Goal: Transaction & Acquisition: Purchase product/service

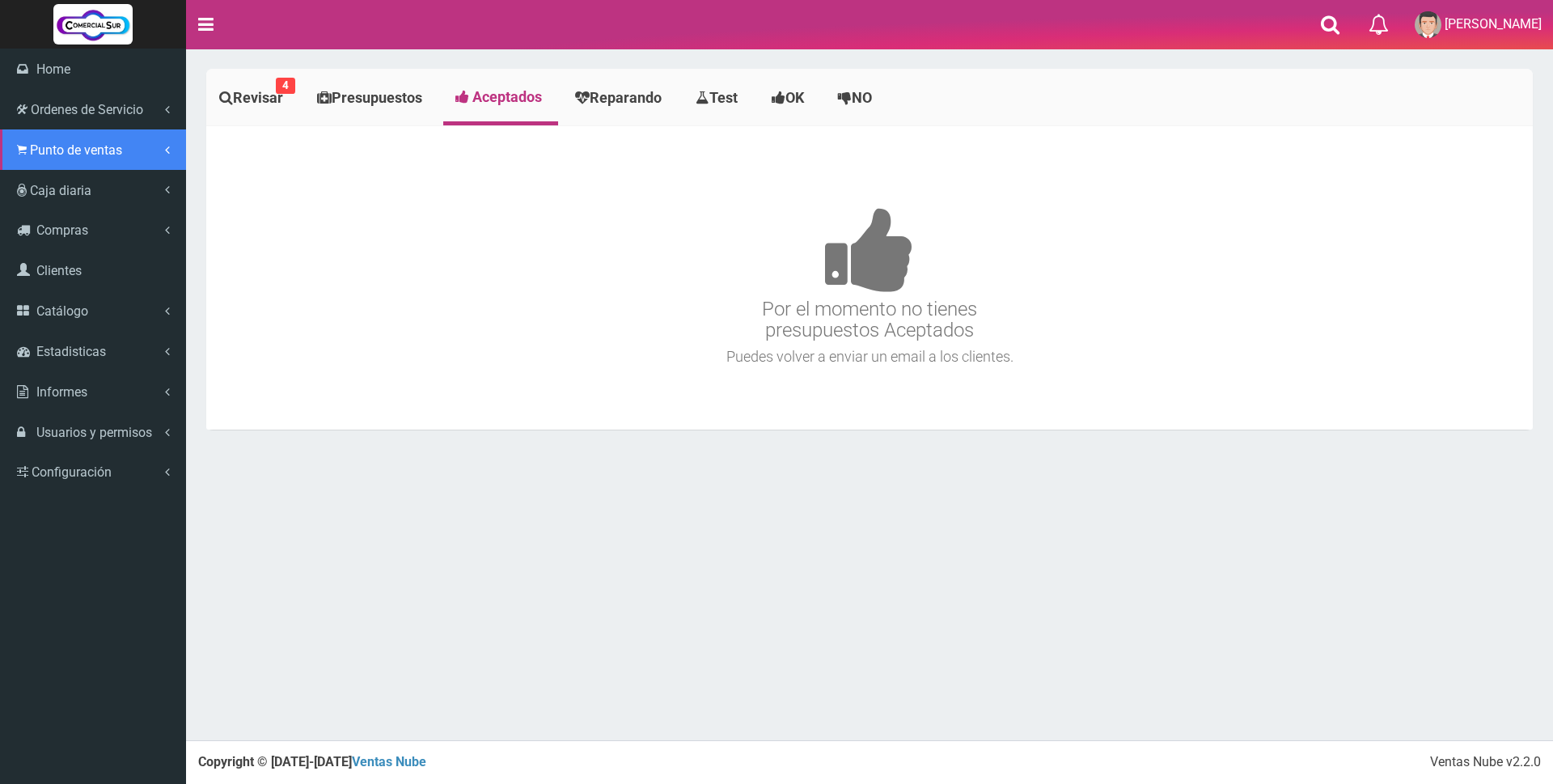
click at [54, 153] on span "Punto de ventas" at bounding box center [76, 150] width 92 height 15
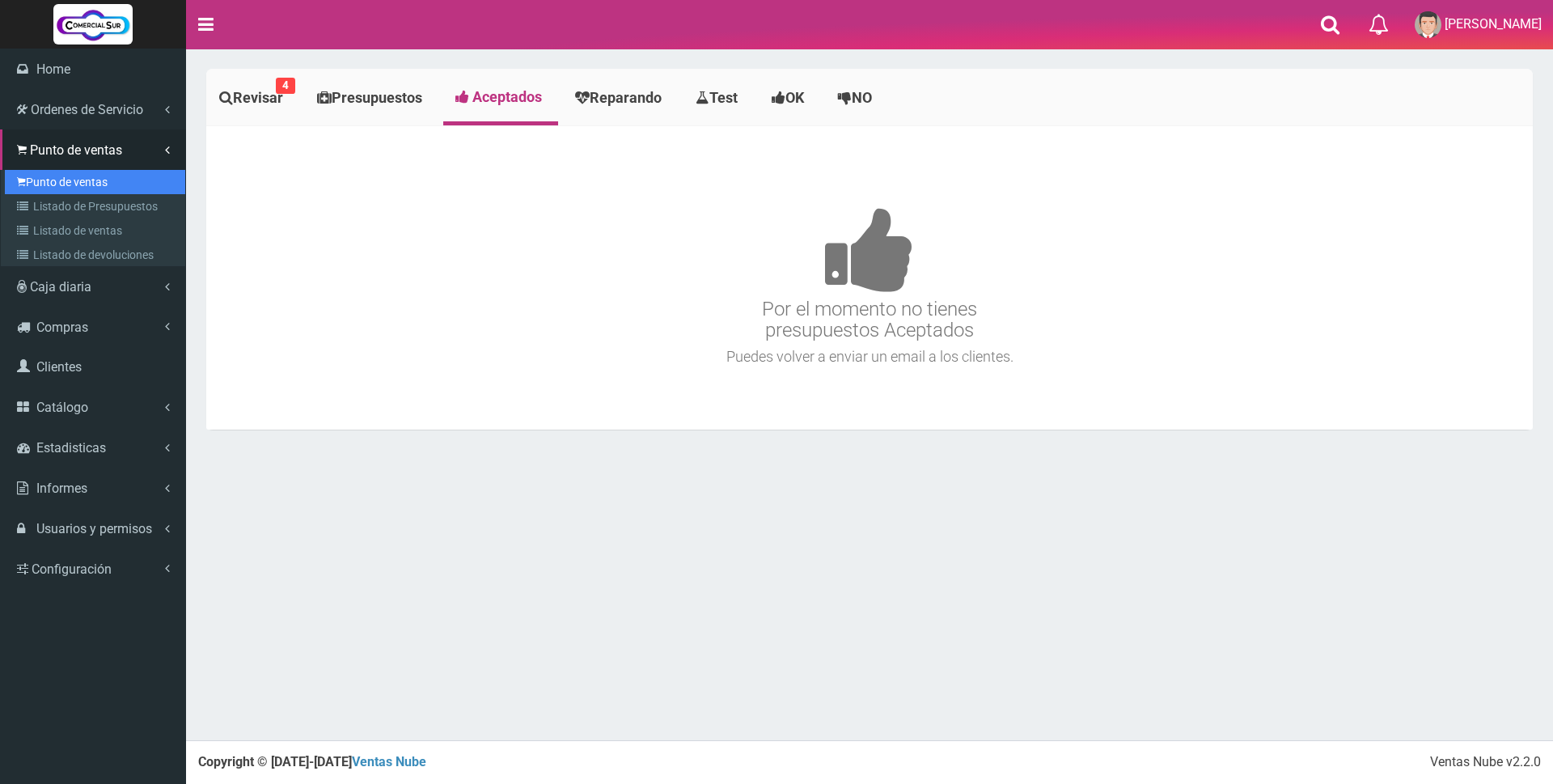
click at [69, 176] on link "Punto de ventas" at bounding box center [95, 182] width 180 height 24
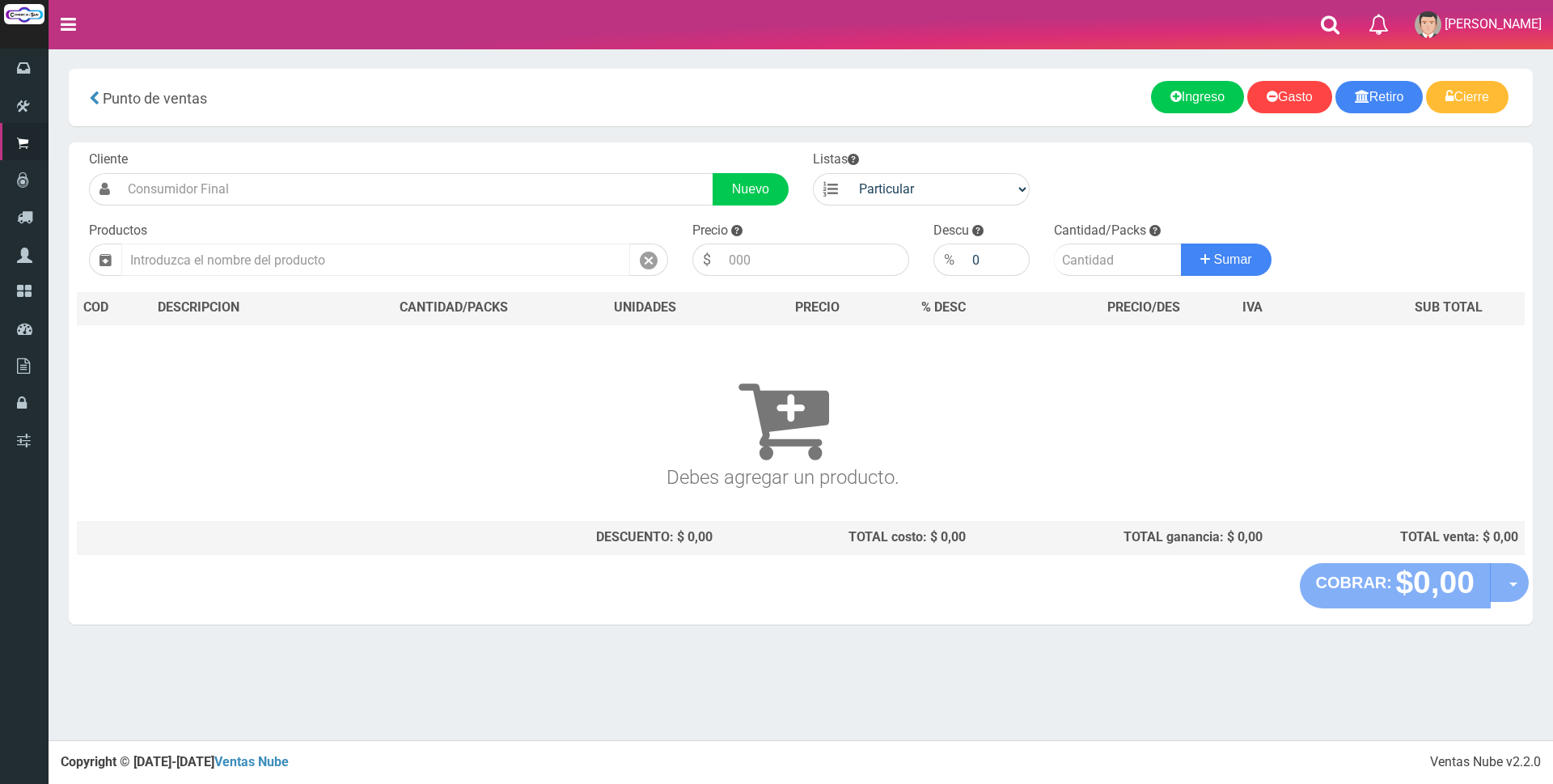
click at [293, 266] on input "text" at bounding box center [376, 260] width 509 height 32
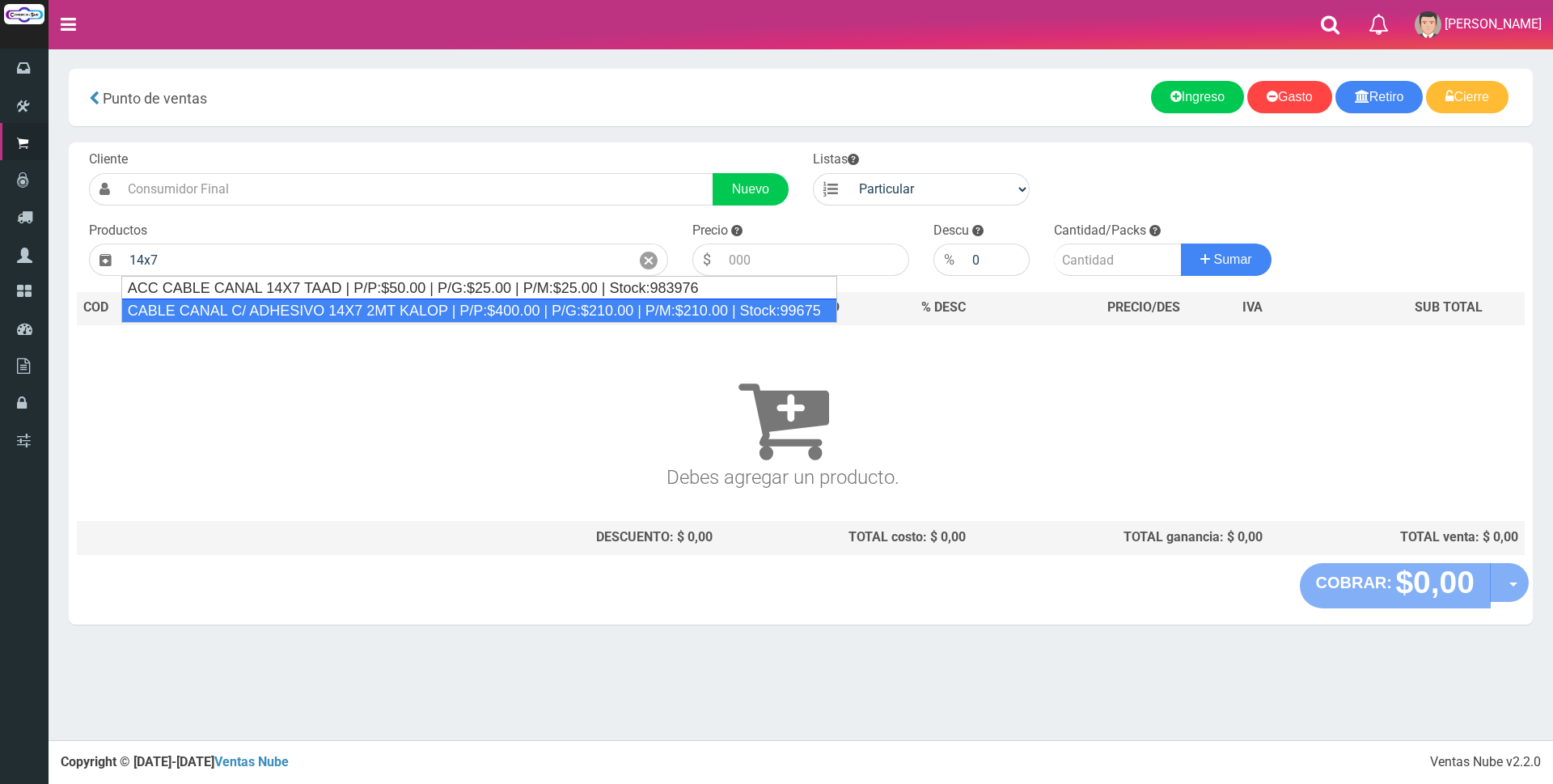
click at [290, 313] on div "CABLE CANAL C/ ADHESIVO 14X7 2MT KALOP | P/P:$400.00 | P/G:$210.00 | P/M:$210.0…" at bounding box center [479, 310] width 716 height 24
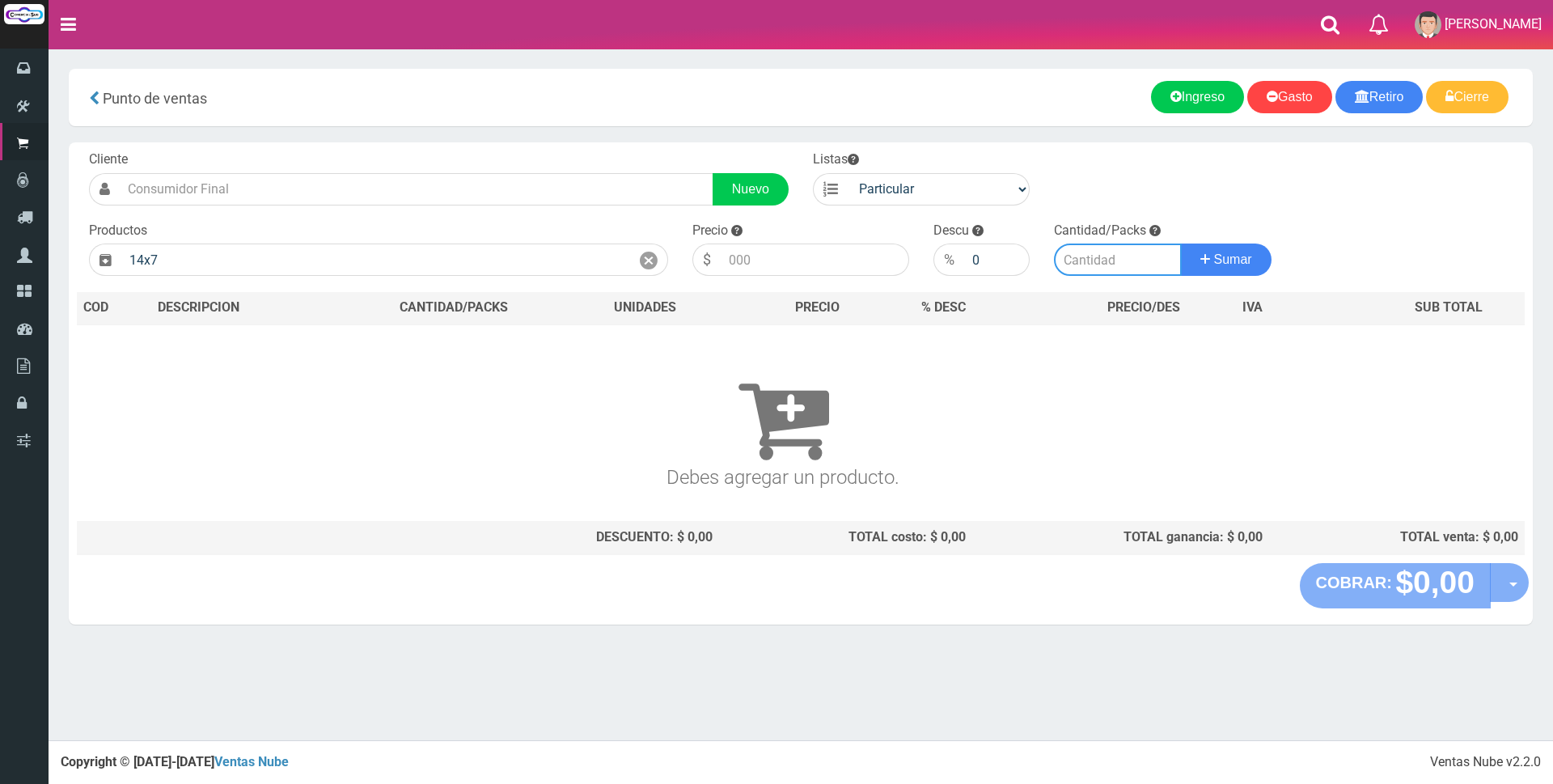
type input "CABLE CANAL C/ ADHESIVO 14X7 2MT KALOP | P/P:$400.00 | P/G:$210.00 | P/M:$210.0…"
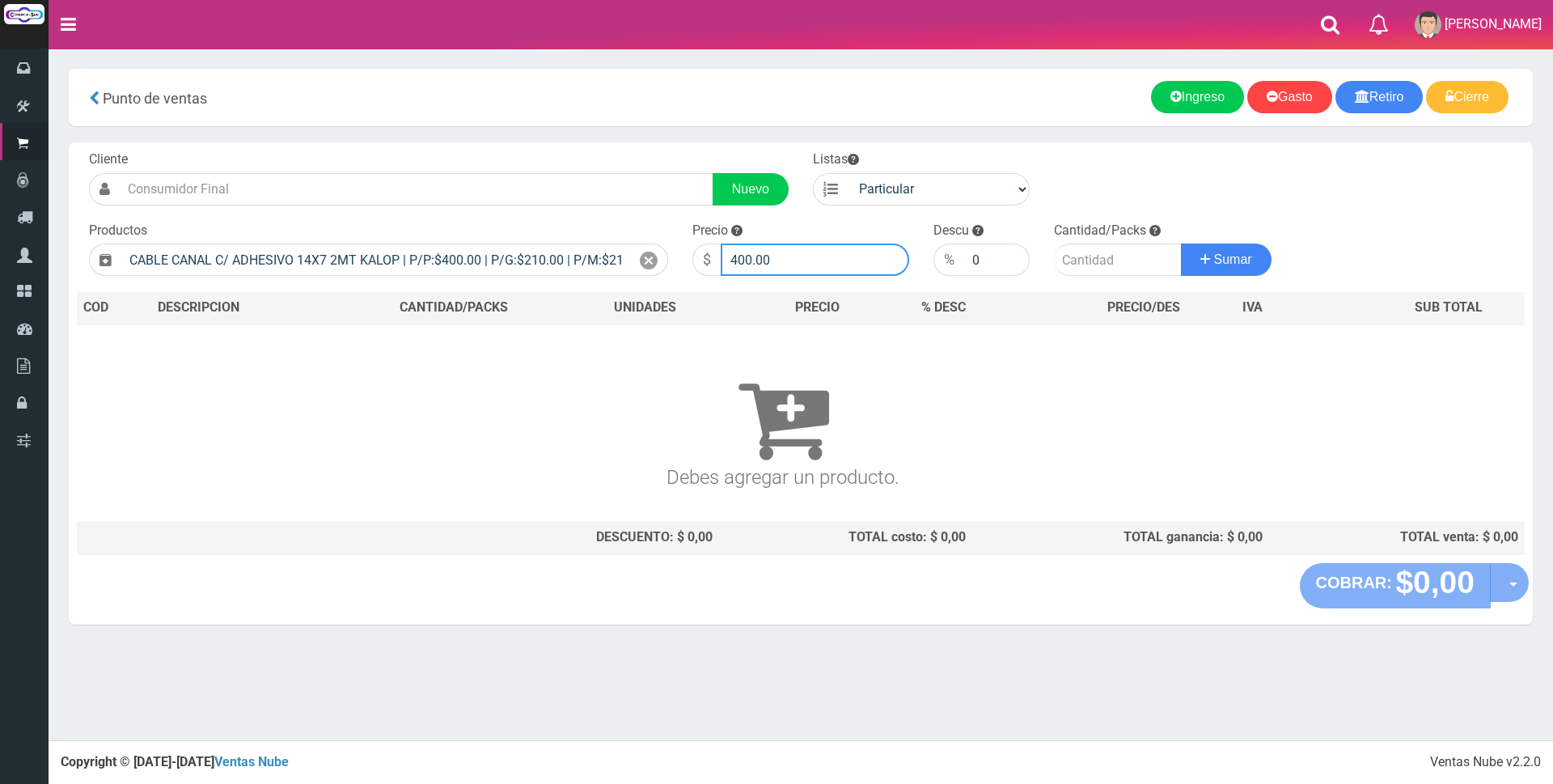
drag, startPoint x: 777, startPoint y: 259, endPoint x: 575, endPoint y: 222, distance: 205.4
click at [601, 150] on form "Cliente Nuevo Listas Particular Gremio Mayoristas" at bounding box center [800, 150] width 1448 height 0
type input "1500"
type input "2"
click at [1181, 243] on button "Sumar" at bounding box center [1227, 260] width 91 height 32
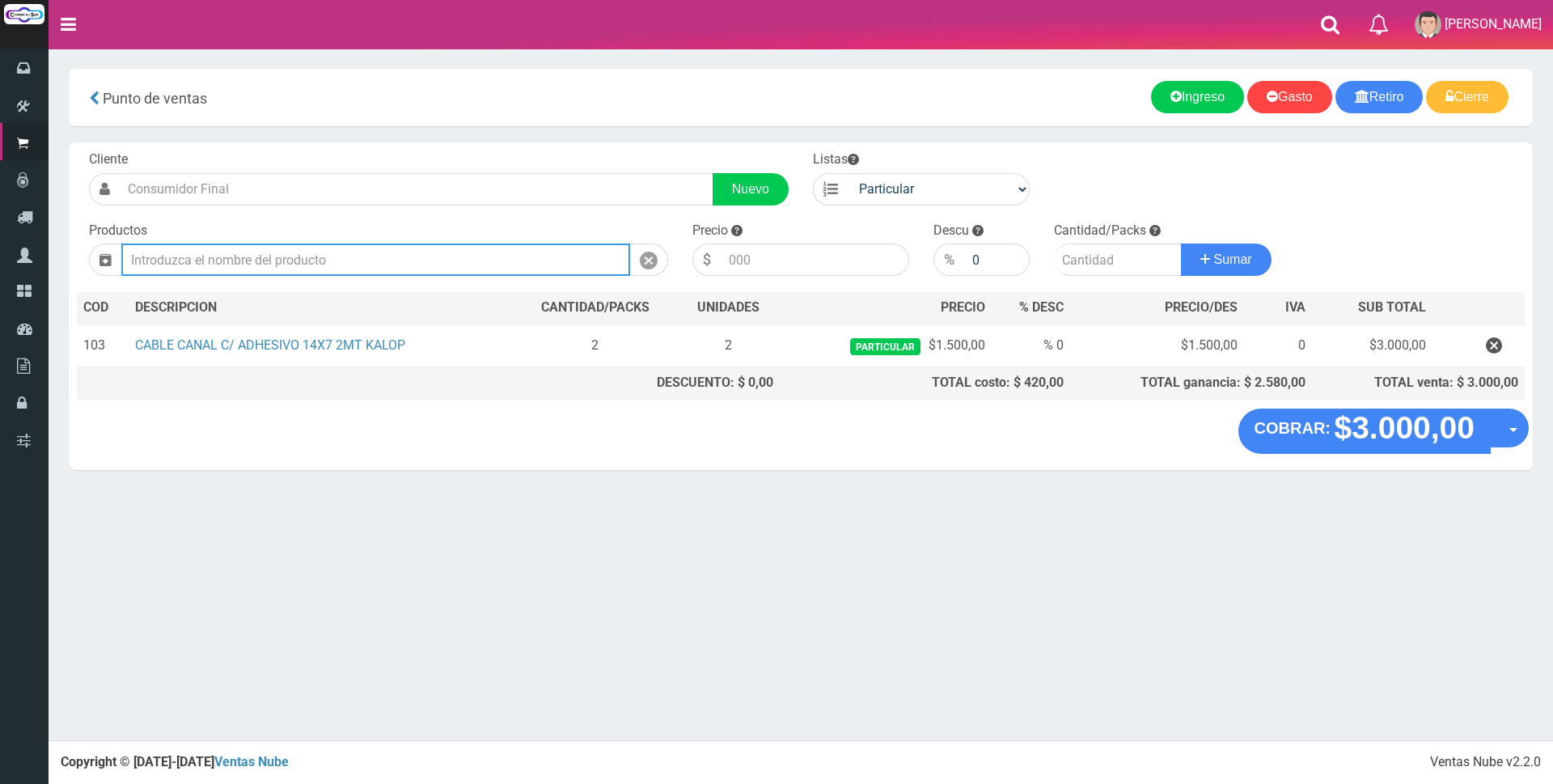
click at [459, 271] on input "text" at bounding box center [376, 260] width 509 height 32
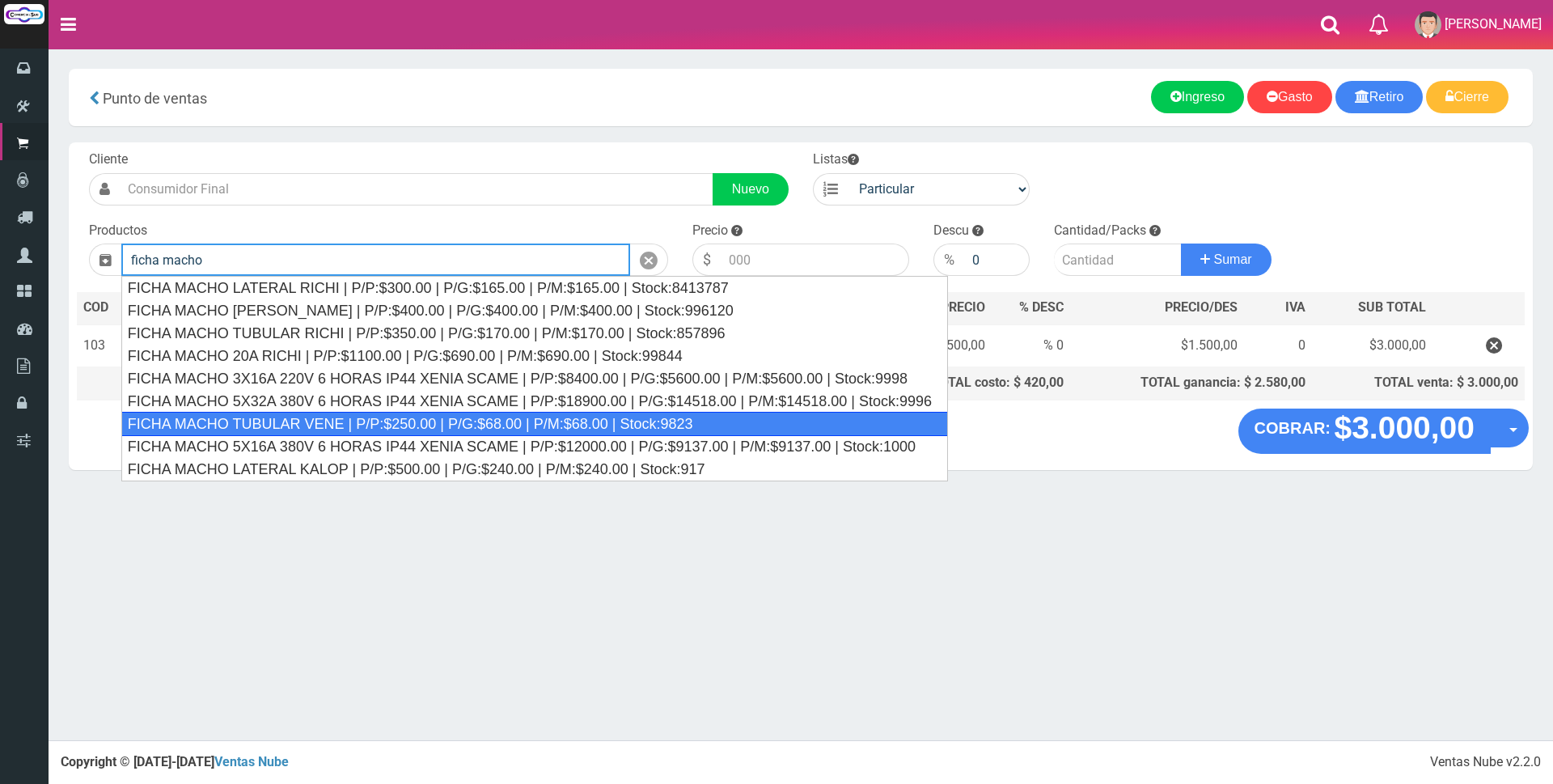
click at [364, 415] on div "FICHA MACHO TUBULAR VENE | P/P:$250.00 | P/G:$68.00 | P/M:$68.00 | Stock:9823" at bounding box center [535, 424] width 827 height 24
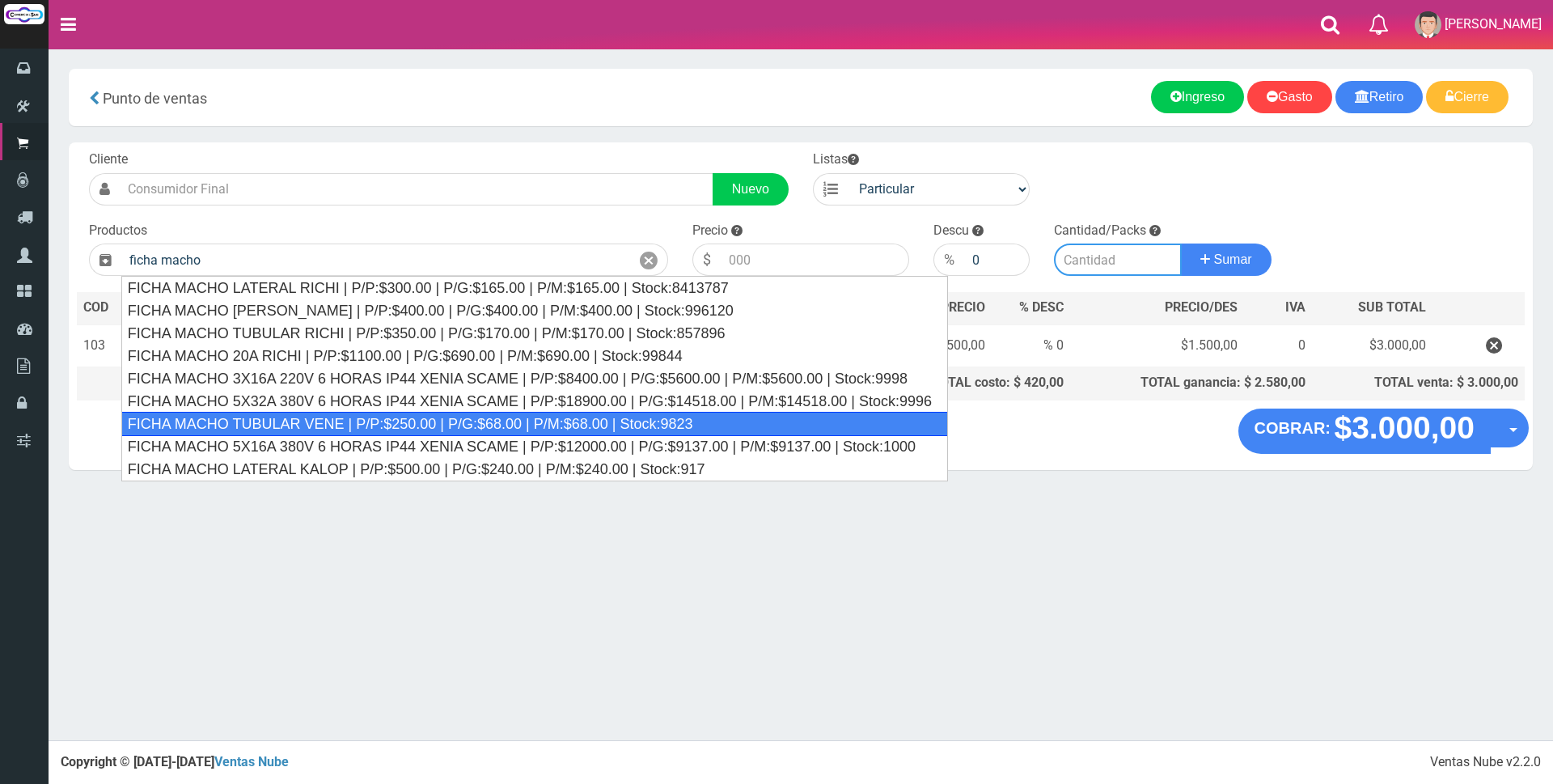
type input "FICHA MACHO TUBULAR VENE | P/P:$250.00 | P/G:$68.00 | P/M:$68.00 | Stock:9823"
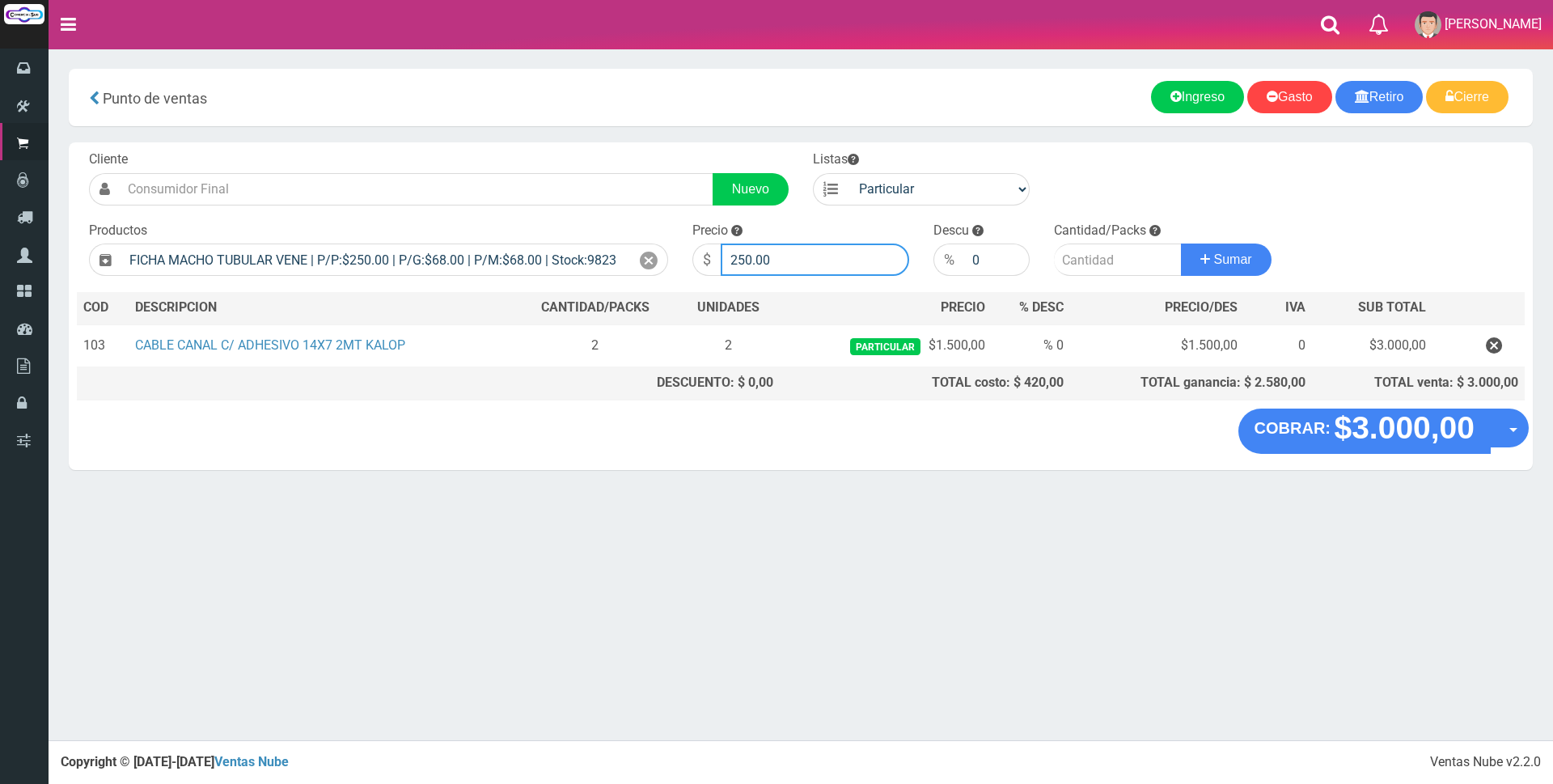
drag, startPoint x: 823, startPoint y: 266, endPoint x: 583, endPoint y: 237, distance: 241.7
click at [583, 150] on form "Cliente Nuevo Listas Particular Gremio Mayoristas" at bounding box center [800, 150] width 1448 height 0
type input "2000"
type input "1"
click at [1181, 243] on button "Sumar" at bounding box center [1227, 260] width 91 height 32
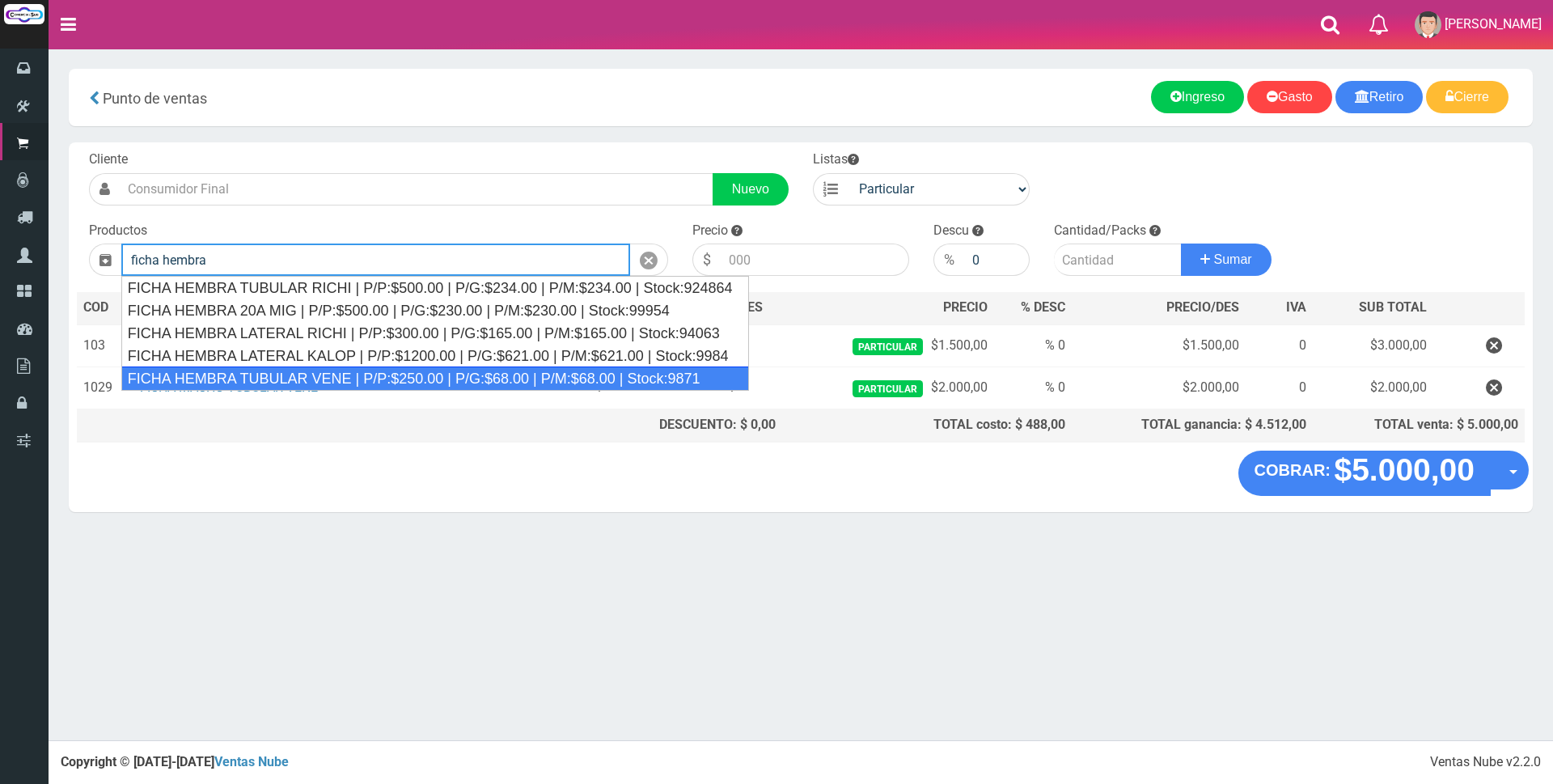
click at [366, 379] on div "FICHA HEMBRA TUBULAR VENE | P/P:$250.00 | P/G:$68.00 | P/M:$68.00 | Stock:9871" at bounding box center [435, 378] width 628 height 24
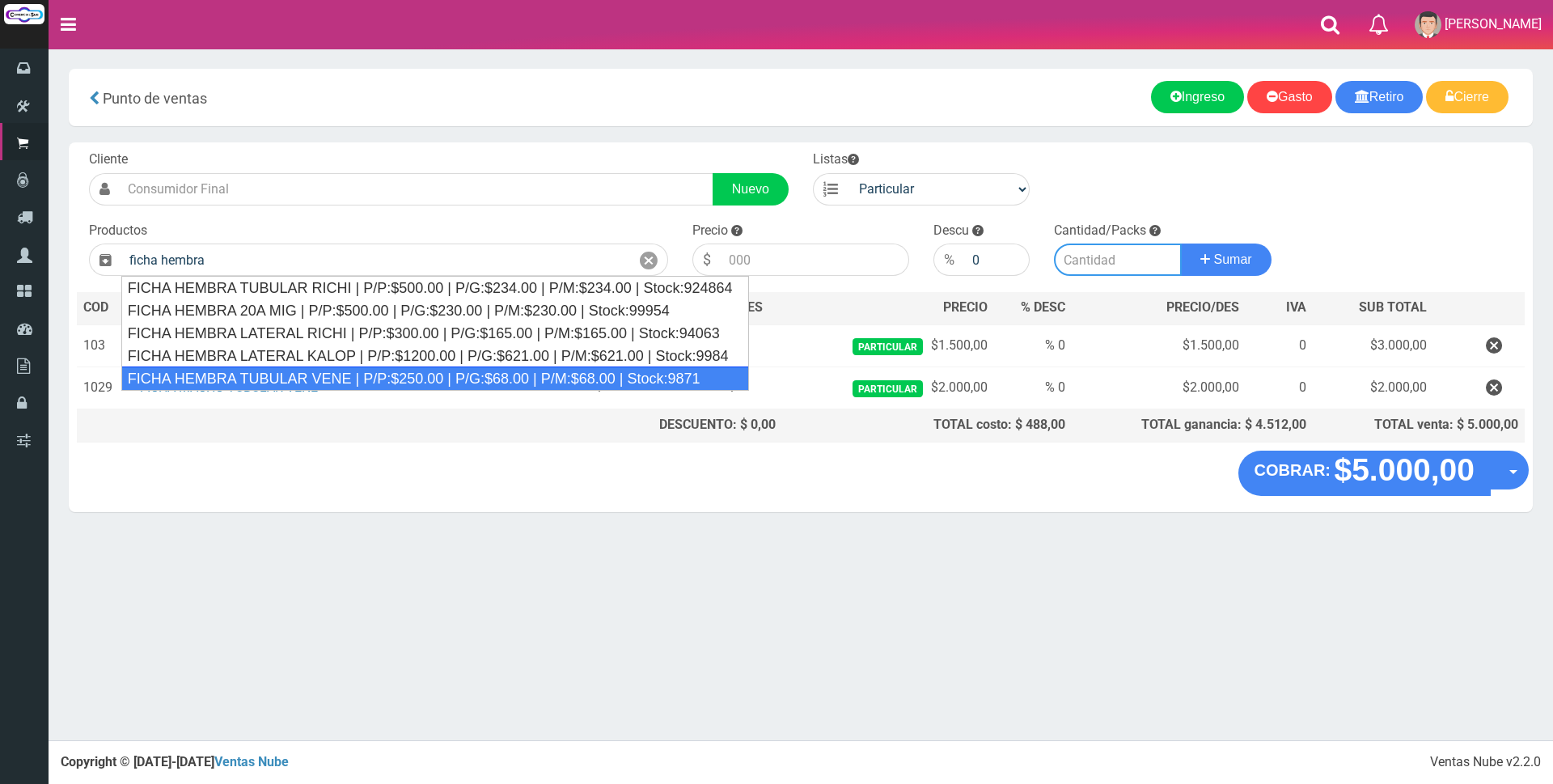
type input "FICHA HEMBRA TUBULAR VENE | P/P:$250.00 | P/G:$68.00 | P/M:$68.00 | Stock:9871"
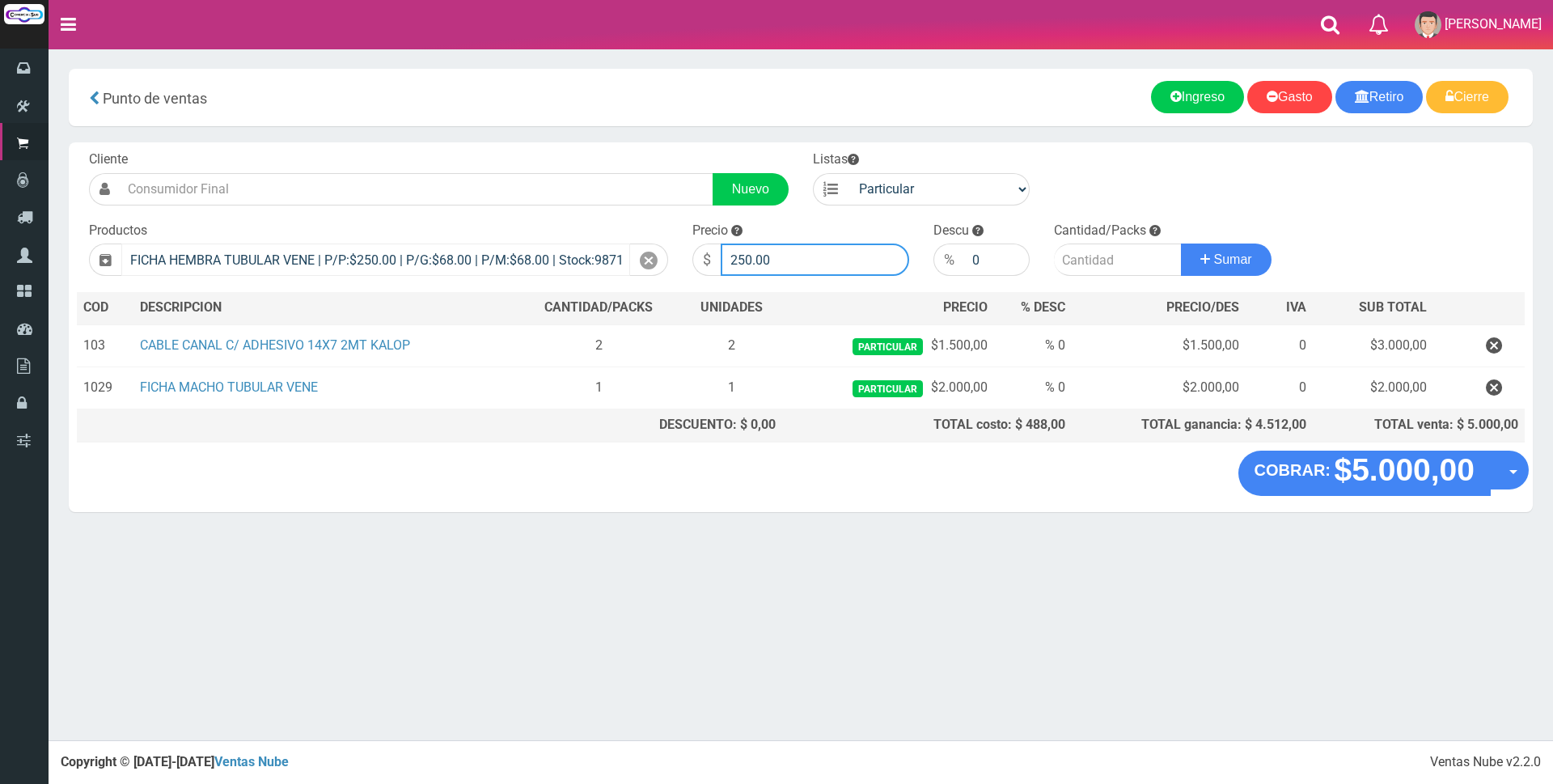
drag, startPoint x: 786, startPoint y: 254, endPoint x: 506, endPoint y: 243, distance: 280.2
click at [509, 150] on form "Cliente Nuevo Listas Particular Gremio Mayoristas" at bounding box center [800, 150] width 1448 height 0
type input "2000"
type input "1"
click at [1181, 243] on button "Sumar" at bounding box center [1227, 260] width 91 height 32
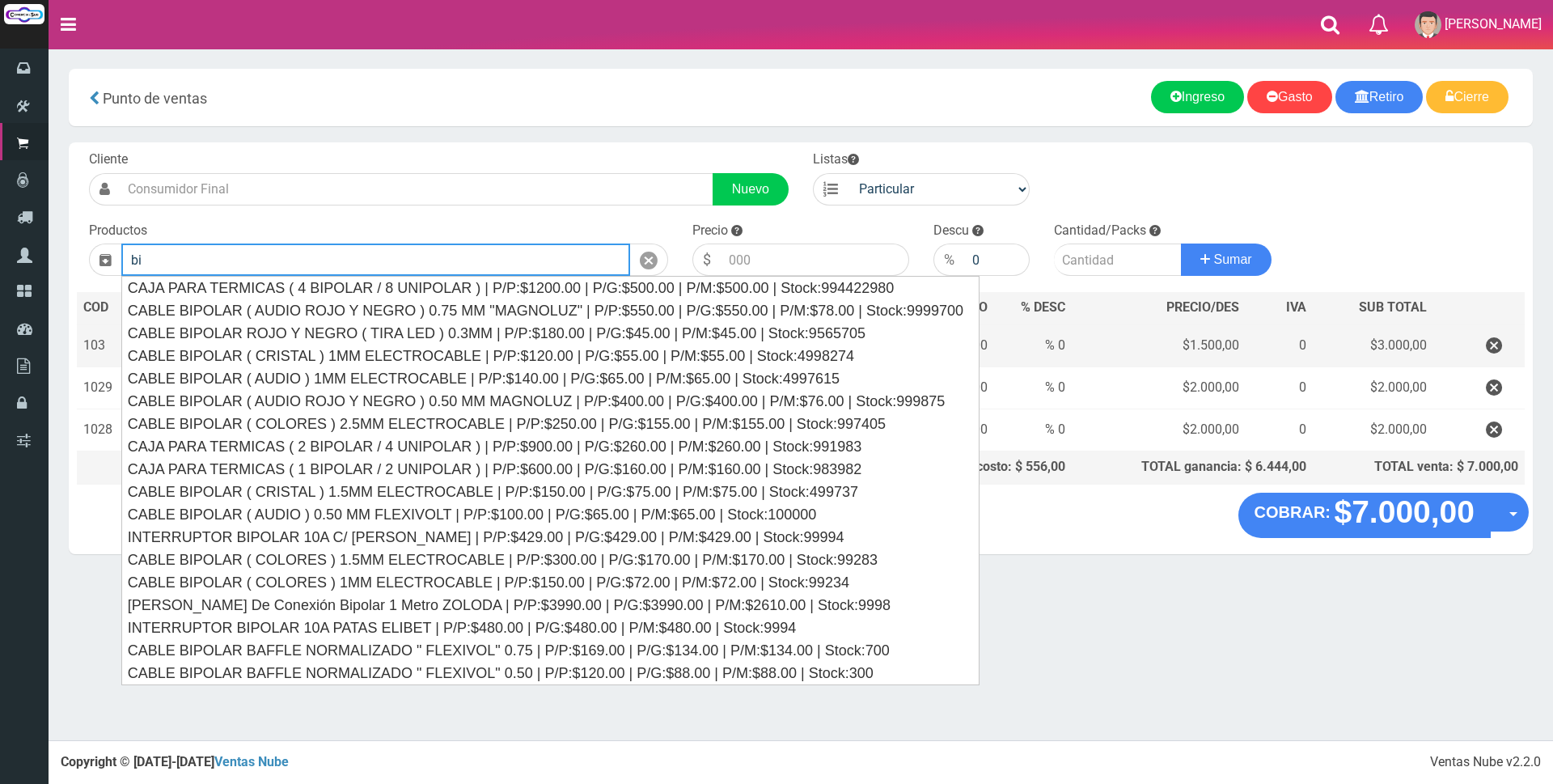
type input "b"
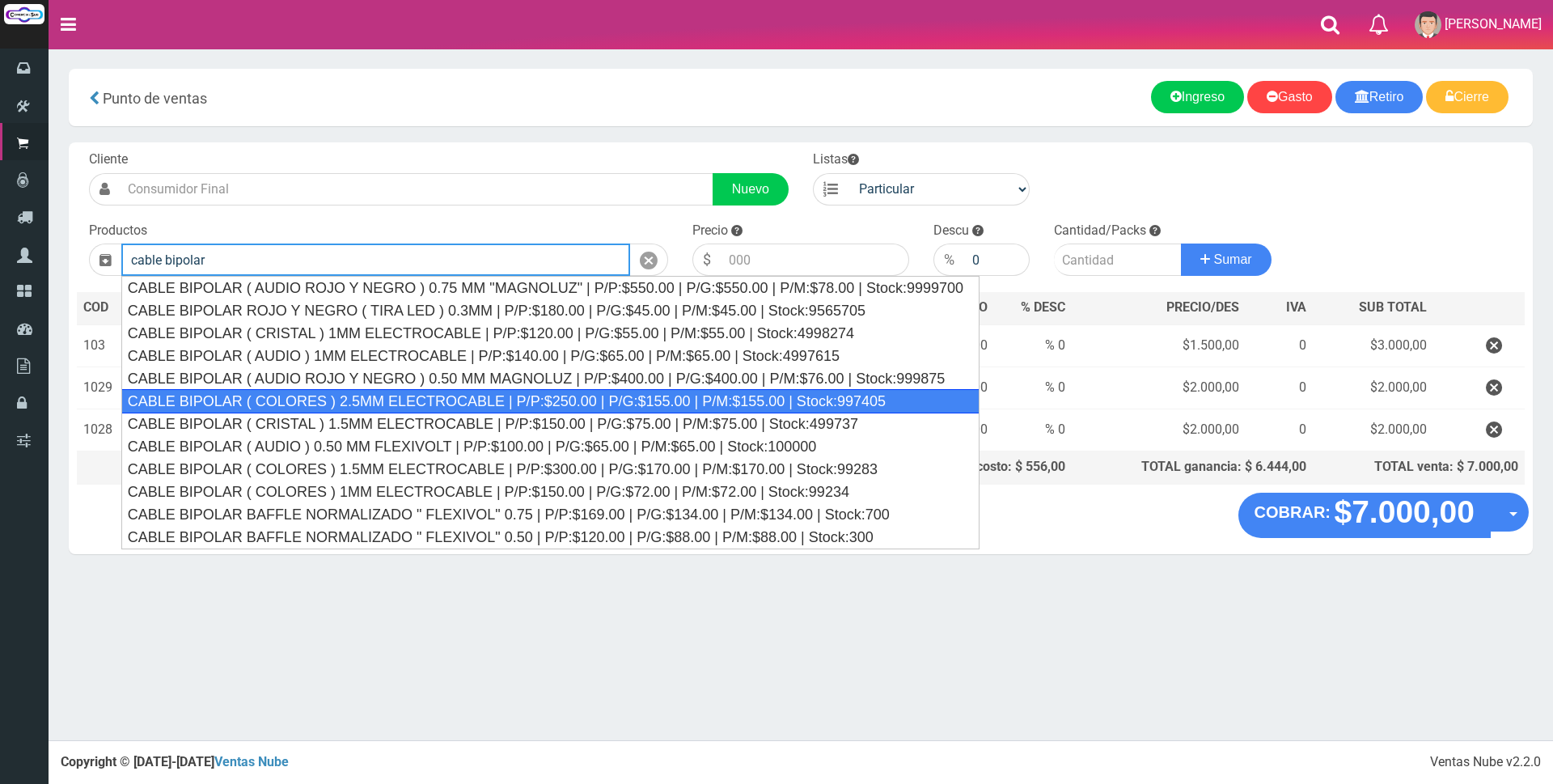
click at [397, 397] on div "CABLE BIPOLAR ( COLORES ) 2.5MM ELECTROCABLE | P/P:$250.00 | P/G:$155.00 | P/M:…" at bounding box center [550, 401] width 859 height 24
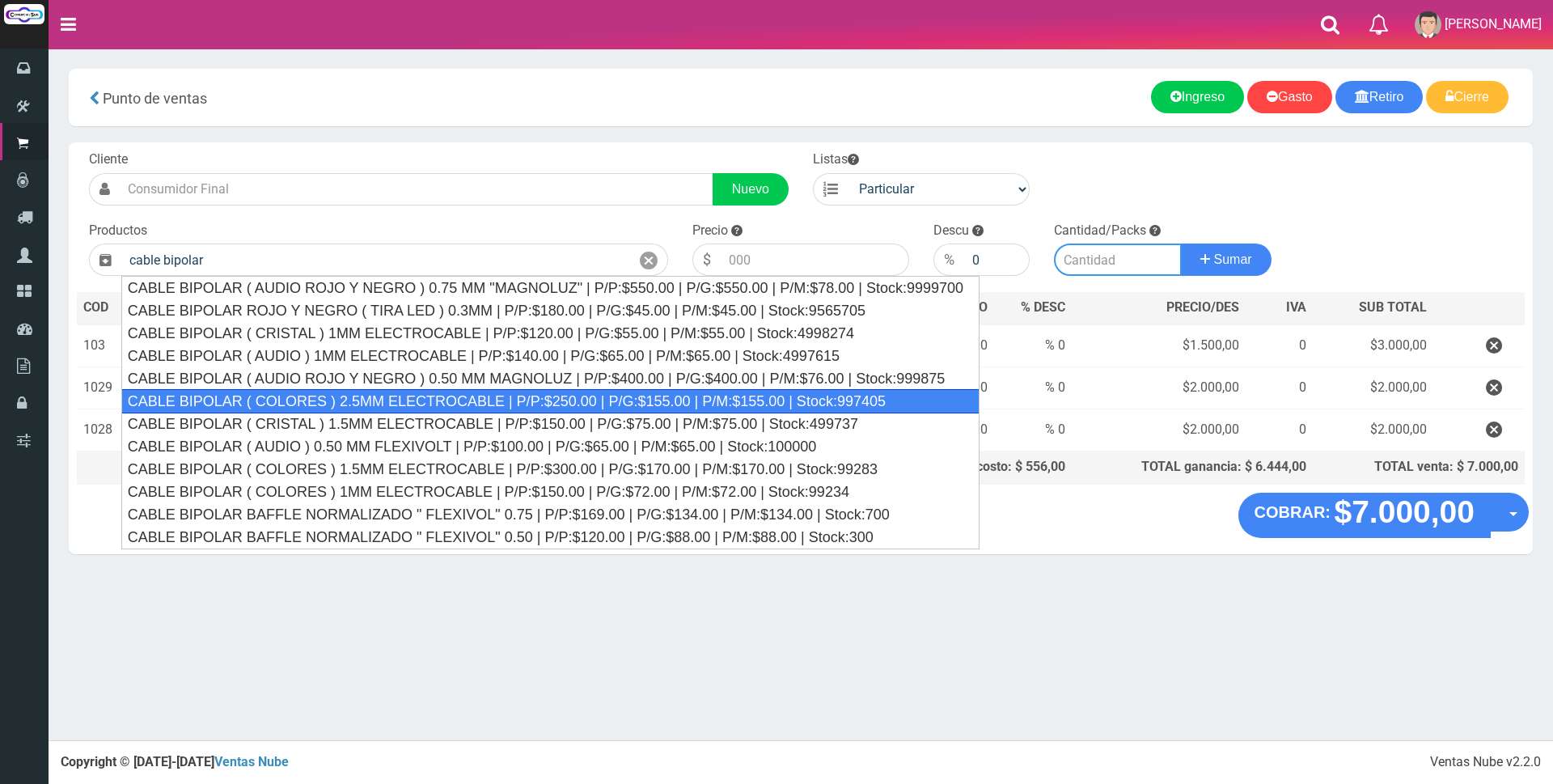
type input "CABLE BIPOLAR ( COLORES ) 2.5MM ELECTROCABLE | P/P:$250.00 | P/G:$155.00 | P/M:…"
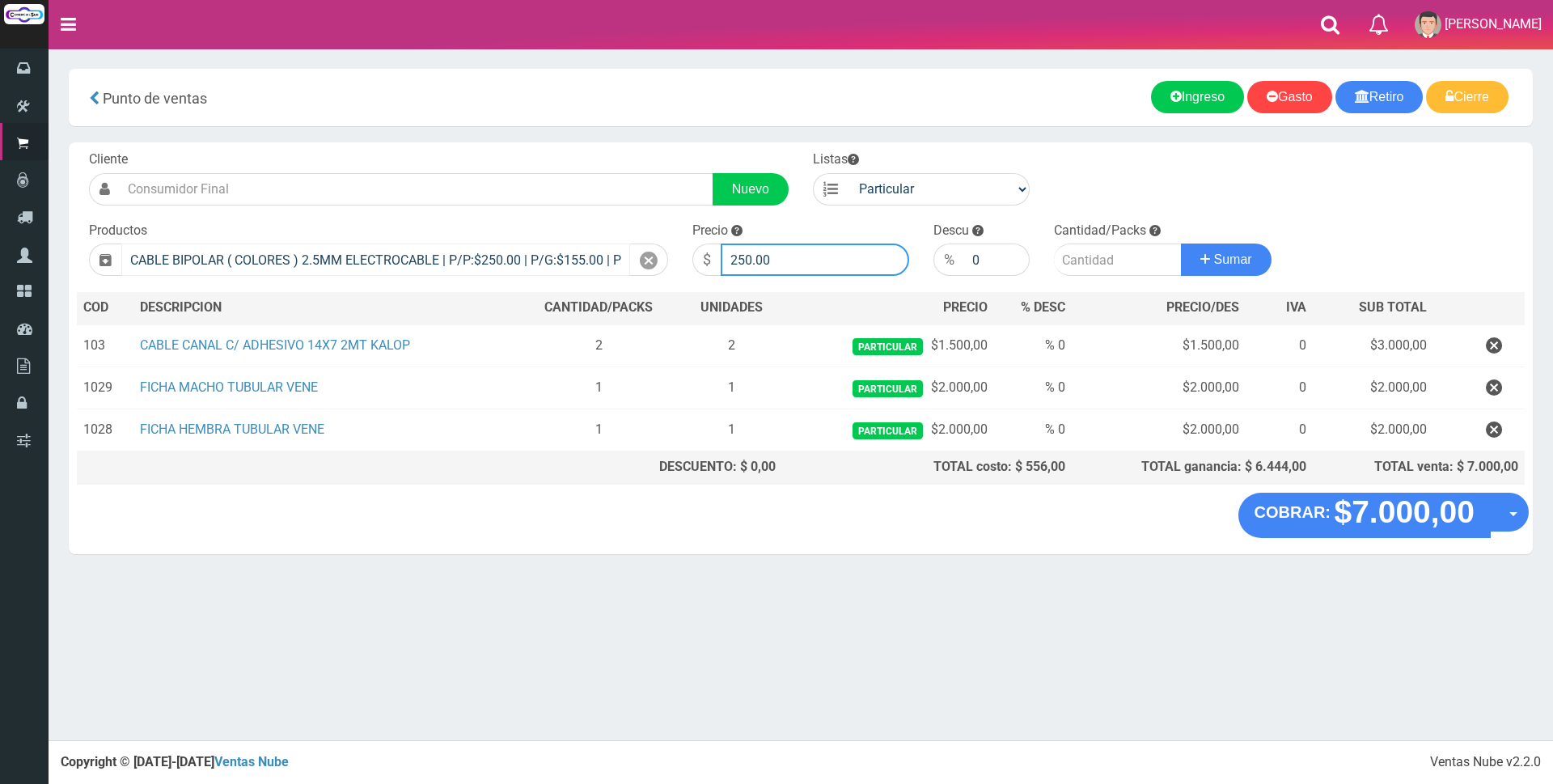
drag, startPoint x: 800, startPoint y: 258, endPoint x: 555, endPoint y: 264, distance: 245.1
click at [602, 150] on form "Cliente Nuevo Listas Particular Gremio Mayoristas" at bounding box center [800, 150] width 1448 height 0
type input "1600"
type input "10"
click at [1181, 243] on button "Sumar" at bounding box center [1227, 260] width 91 height 32
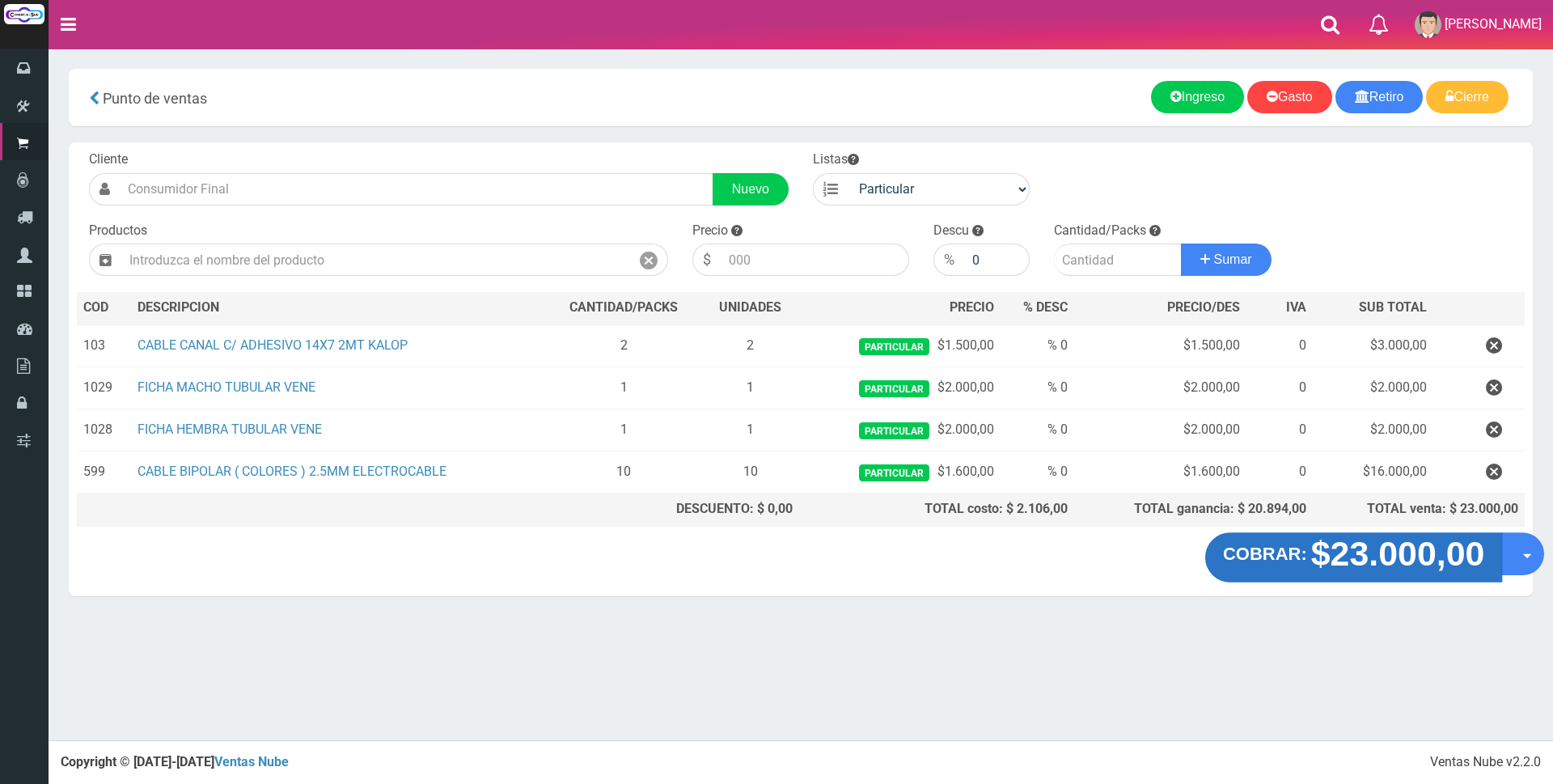
click at [1386, 565] on strong "$23.000,00" at bounding box center [1398, 553] width 174 height 38
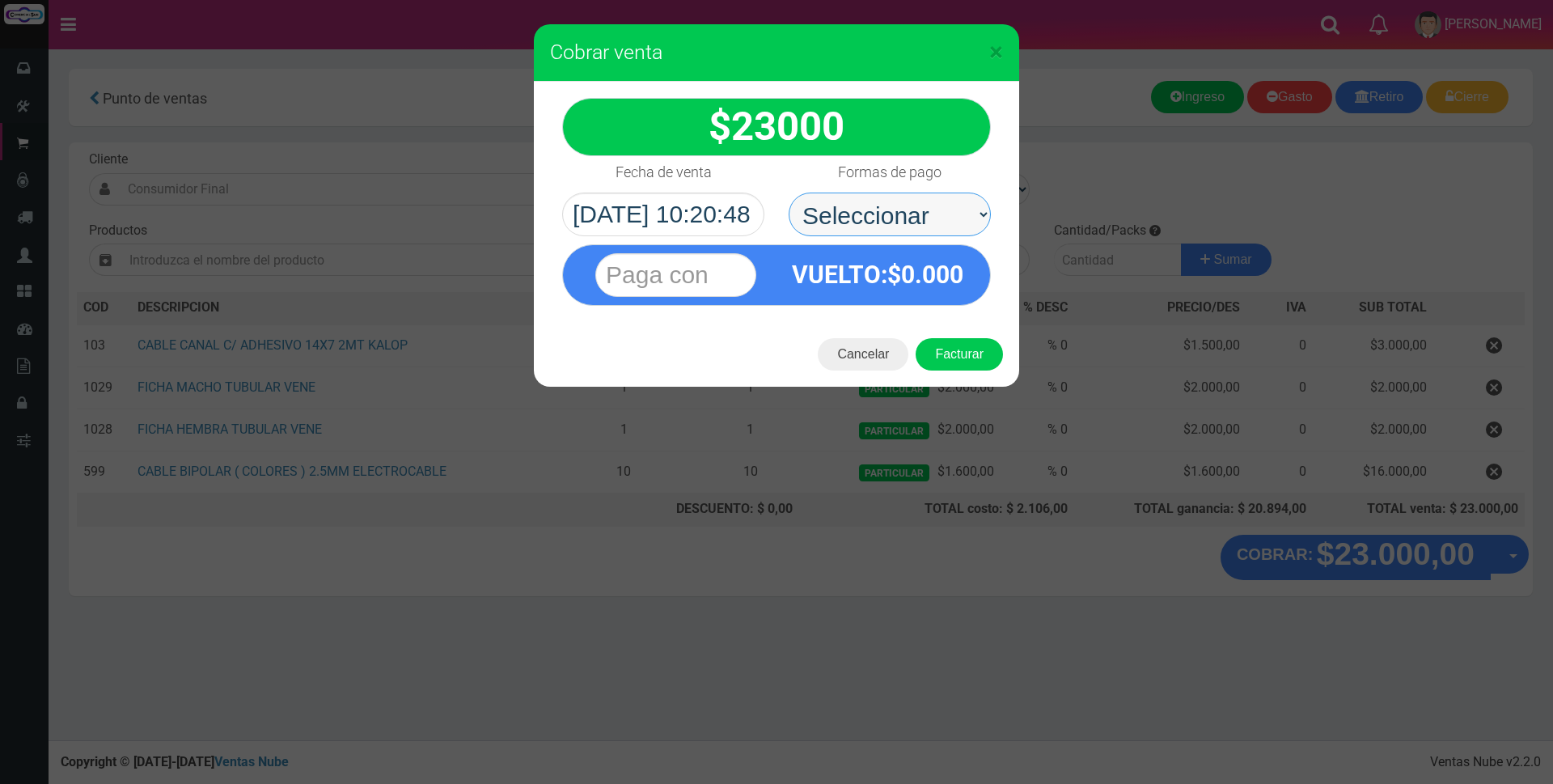
click at [948, 192] on select "Seleccionar Efectivo Tarjeta de Crédito Depósito Débito" at bounding box center [889, 214] width 202 height 44
click at [788, 192] on select "Seleccionar Efectivo Tarjeta de Crédito Depósito Débito" at bounding box center [889, 214] width 202 height 44
click at [923, 202] on select "Seleccionar Efectivo Tarjeta de Crédito Depósito Débito" at bounding box center [889, 214] width 202 height 44
select select "Depósito"
click at [788, 192] on select "Seleccionar Efectivo Tarjeta de Crédito Depósito Débito" at bounding box center [889, 214] width 202 height 44
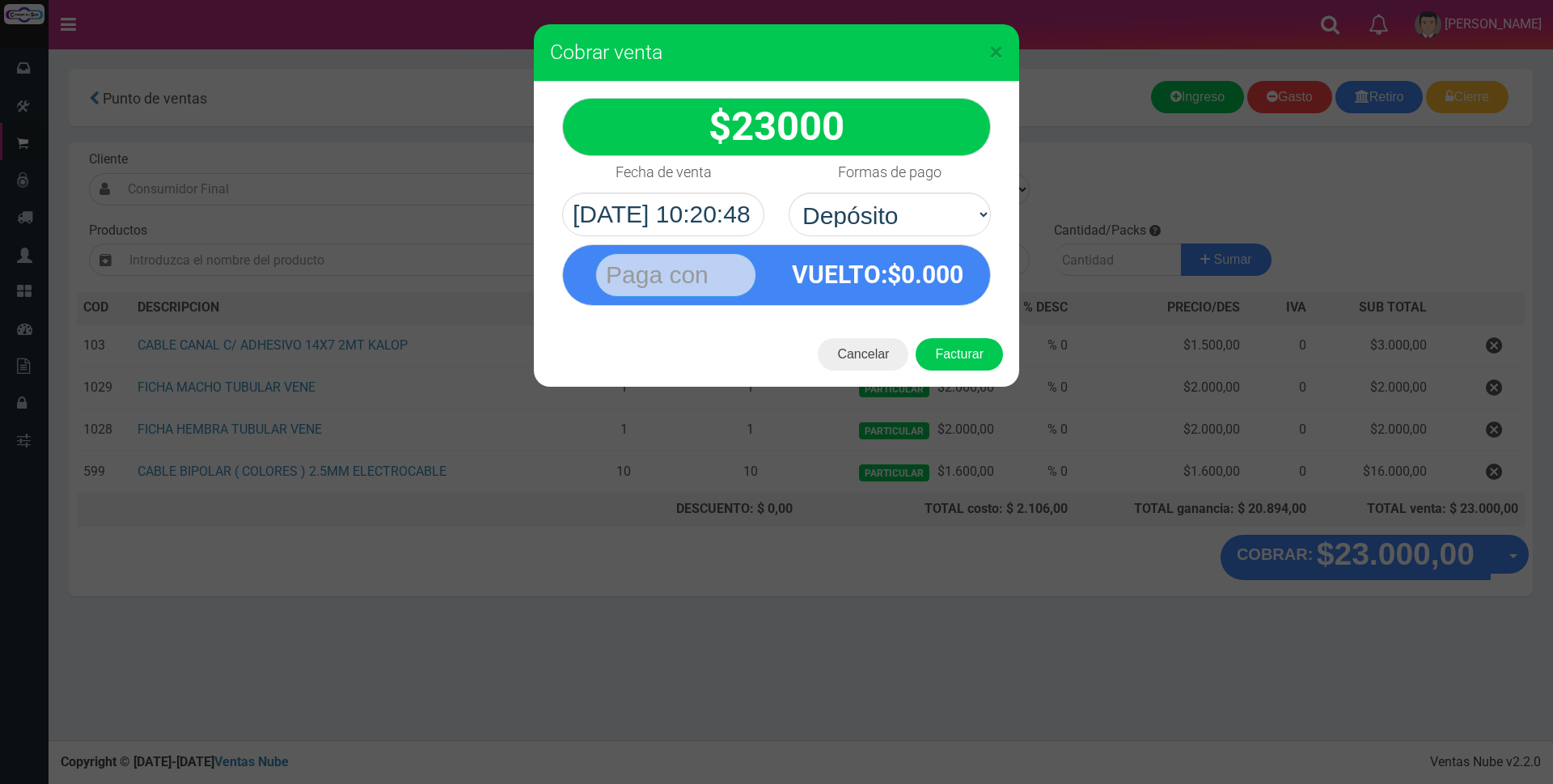
click at [685, 263] on input "text" at bounding box center [676, 274] width 161 height 44
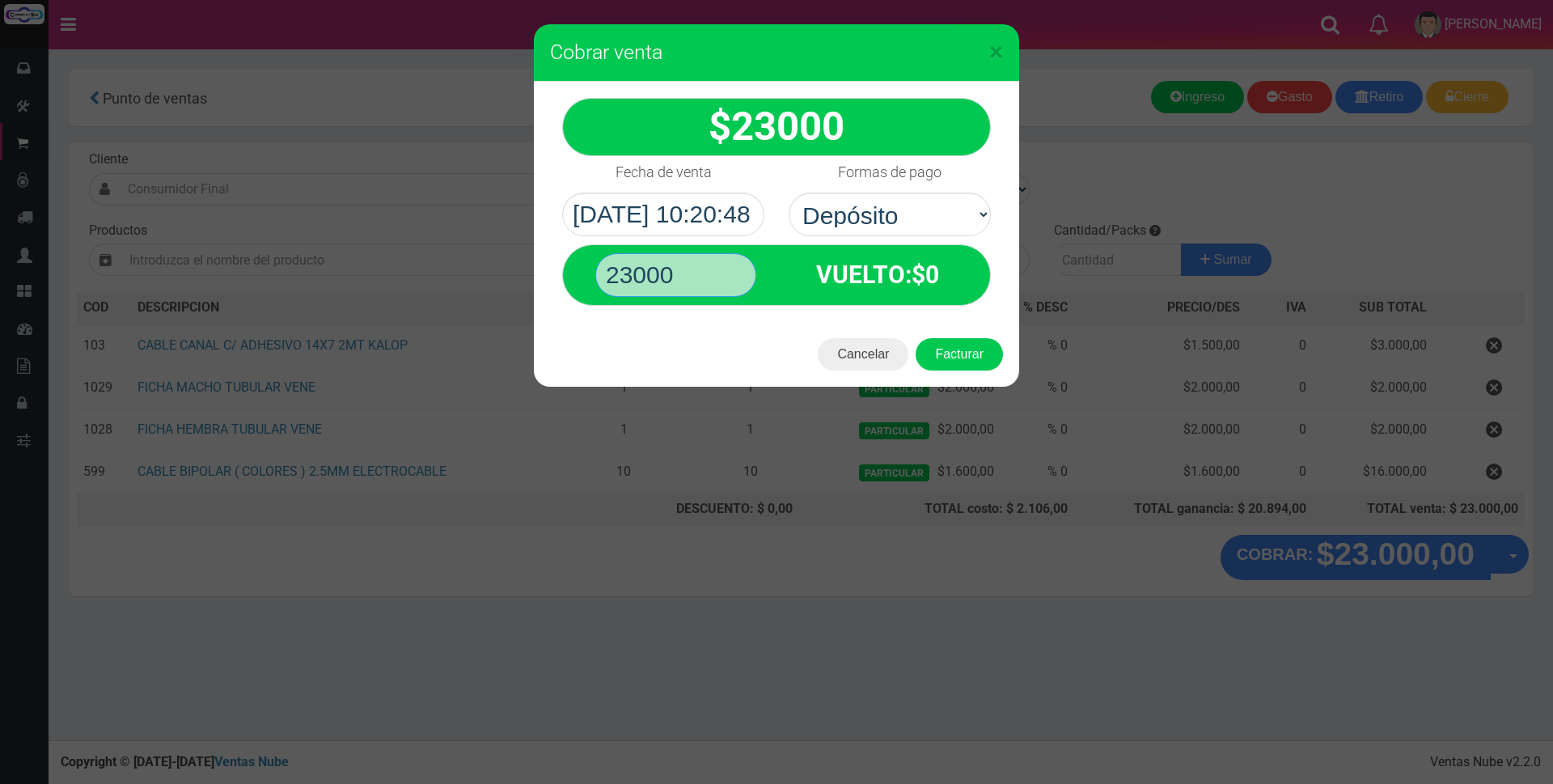
type input "23000"
click at [916, 338] on button "Facturar" at bounding box center [959, 354] width 87 height 32
